Goal: Task Accomplishment & Management: Use online tool/utility

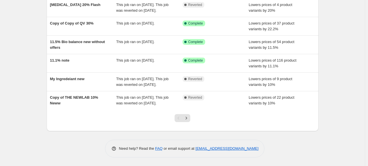
scroll to position [161, 0]
click at [188, 116] on icon "Next" at bounding box center [186, 119] width 6 height 6
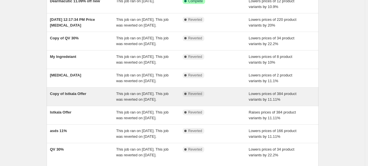
scroll to position [133, 0]
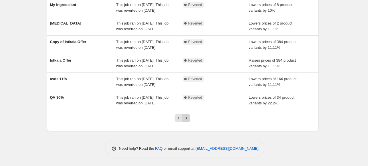
click at [189, 119] on icon "Next" at bounding box center [186, 119] width 6 height 6
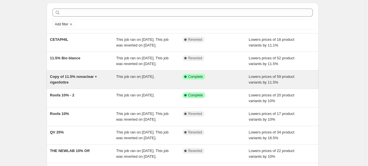
scroll to position [29, 0]
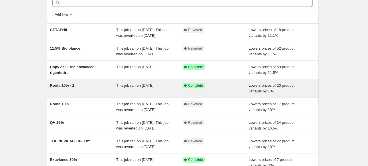
click at [147, 88] on span "This job ran on [DATE]." at bounding box center [135, 85] width 38 height 4
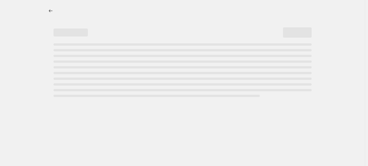
select select "percentage"
select select "collection"
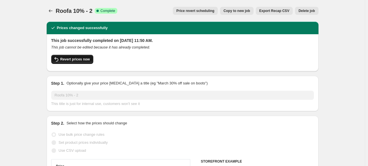
click at [75, 61] on span "Revert prices now" at bounding box center [74, 59] width 29 height 5
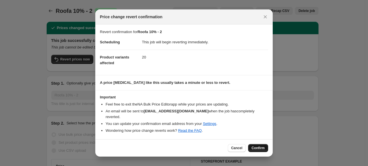
click at [258, 146] on span "Confirm" at bounding box center [257, 148] width 13 height 5
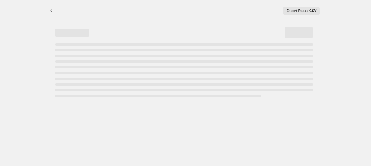
select select "percentage"
select select "collection"
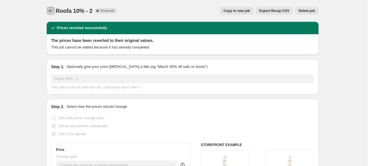
click at [53, 11] on icon "Price change jobs" at bounding box center [51, 11] width 6 height 6
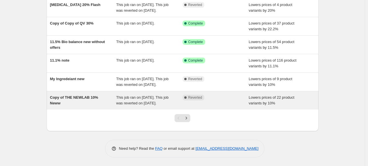
scroll to position [161, 0]
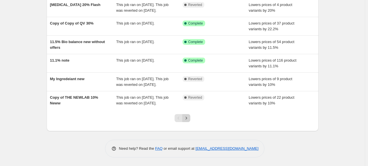
click at [189, 121] on icon "Next" at bounding box center [186, 119] width 6 height 6
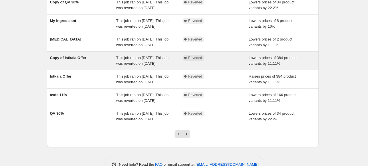
scroll to position [114, 0]
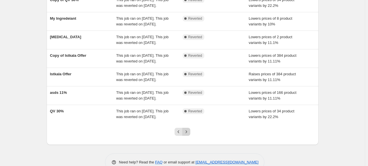
click at [189, 135] on icon "Next" at bounding box center [186, 132] width 6 height 6
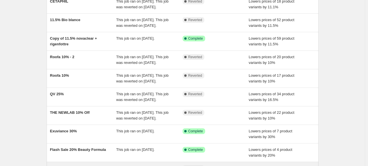
scroll to position [53, 0]
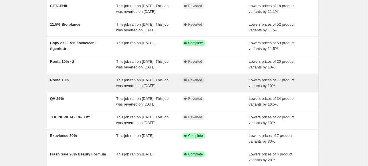
click at [94, 89] on div "Roofa 10%" at bounding box center [83, 82] width 66 height 11
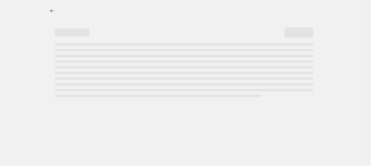
select select "percentage"
select select "collection"
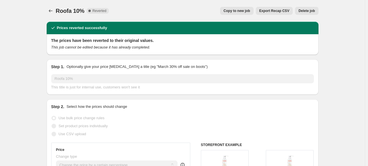
click at [246, 13] on span "Copy to new job" at bounding box center [236, 11] width 27 height 5
select select "percentage"
select select "collection"
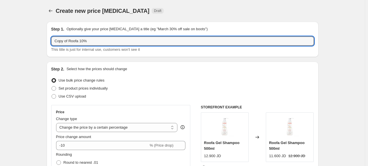
drag, startPoint x: 69, startPoint y: 43, endPoint x: 42, endPoint y: 38, distance: 27.5
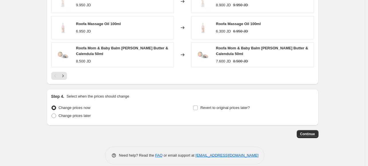
scroll to position [504, 0]
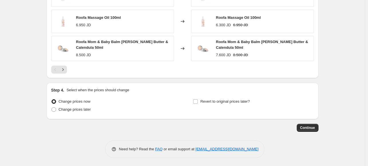
type input "Roofa 10%"
click at [312, 124] on button "Continue" at bounding box center [307, 128] width 22 height 8
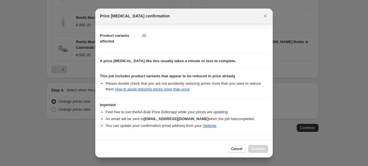
scroll to position [73, 0]
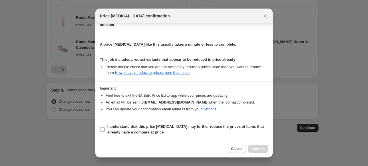
click at [136, 128] on b "I understand that this price change job may further reduce the prices of items …" at bounding box center [185, 130] width 156 height 10
click at [105, 128] on input "I understand that this price change job may further reduce the prices of items …" at bounding box center [102, 130] width 5 height 5
checkbox input "true"
click at [261, 148] on span "Confirm" at bounding box center [257, 149] width 13 height 5
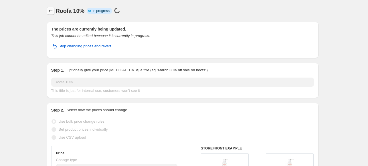
click at [54, 14] on button "Price change jobs" at bounding box center [51, 11] width 8 height 8
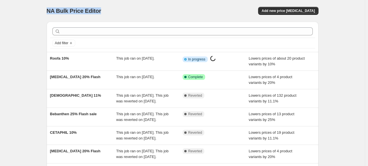
drag, startPoint x: 47, startPoint y: 11, endPoint x: 105, endPoint y: 14, distance: 57.6
click at [105, 14] on div "NA Bulk Price Editor. This page is ready NA Bulk Price Editor Add new price cha…" at bounding box center [182, 147] width 285 height 294
click at [57, 12] on span "NA Bulk Price Editor" at bounding box center [74, 11] width 55 height 6
drag, startPoint x: 48, startPoint y: 10, endPoint x: 108, endPoint y: 9, distance: 60.0
click at [108, 9] on div "NA Bulk Price Editor" at bounding box center [112, 11] width 131 height 8
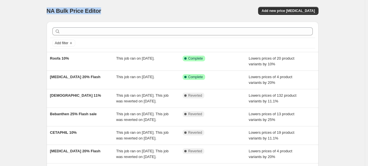
click at [104, 11] on div "NA Bulk Price Editor" at bounding box center [112, 11] width 131 height 8
drag, startPoint x: 103, startPoint y: 11, endPoint x: 33, endPoint y: 11, distance: 69.8
click at [33, 11] on div "NA Bulk Price Editor. This page is ready NA Bulk Price Editor Add new price cha…" at bounding box center [182, 147] width 365 height 294
click at [42, 12] on div "NA Bulk Price Editor. This page is ready NA Bulk Price Editor Add new price cha…" at bounding box center [182, 147] width 285 height 294
click at [50, 13] on span "NA Bulk Price Editor" at bounding box center [74, 11] width 55 height 6
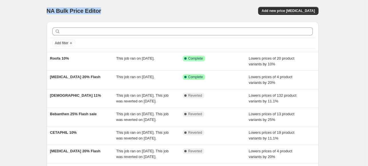
drag, startPoint x: 50, startPoint y: 13, endPoint x: 109, endPoint y: 15, distance: 59.5
click at [109, 15] on div "NA Bulk Price Editor. This page is ready NA Bulk Price Editor Add new price cha…" at bounding box center [183, 11] width 272 height 22
drag, startPoint x: 103, startPoint y: 13, endPoint x: 46, endPoint y: 15, distance: 57.8
click at [46, 15] on div "NA Bulk Price Editor. This page is ready NA Bulk Price Editor Add new price cha…" at bounding box center [182, 147] width 285 height 294
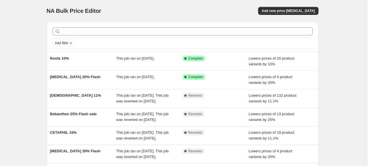
click at [20, 37] on div "NA Bulk Price Editor. This page is ready NA Bulk Price Editor Add new price cha…" at bounding box center [182, 147] width 365 height 294
